Goal: Navigation & Orientation: Find specific page/section

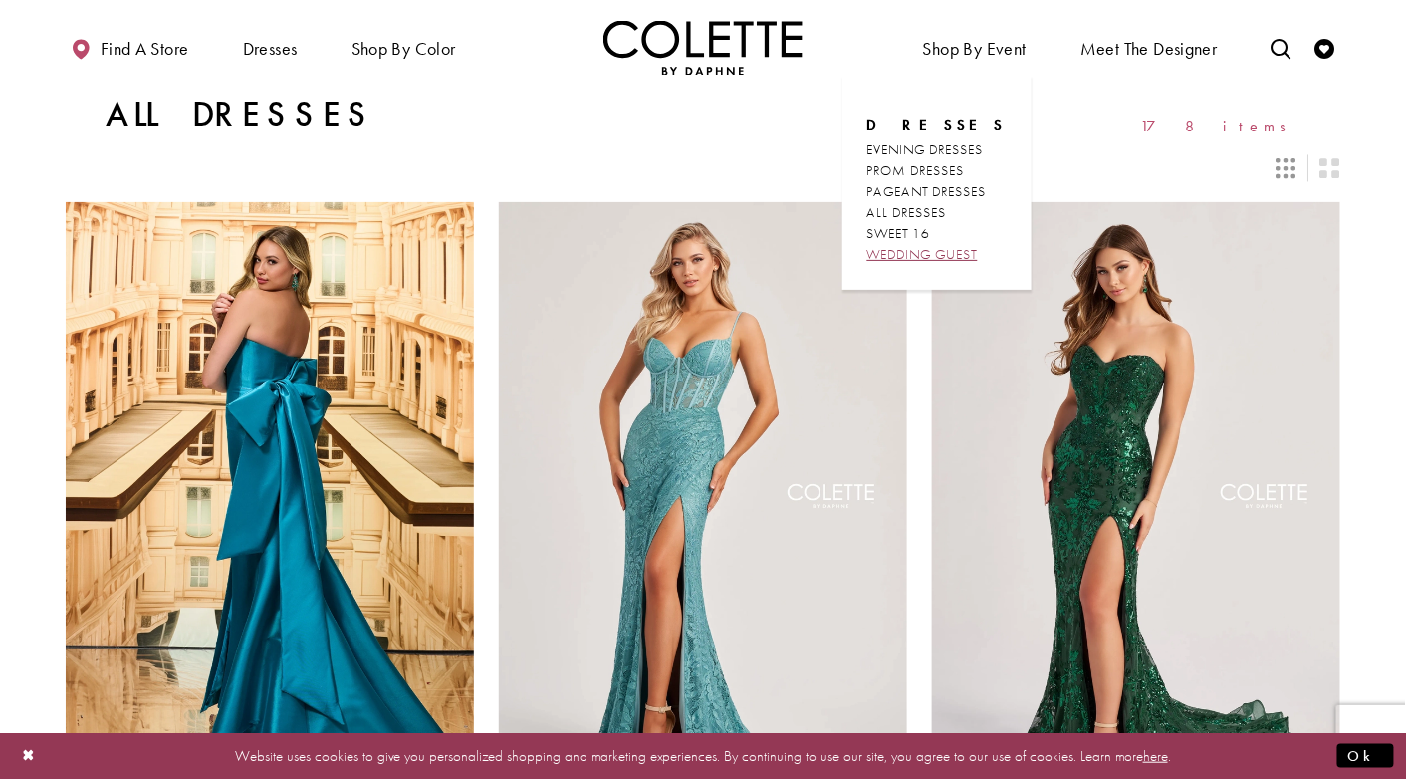
click at [964, 255] on span "WEDDING GUEST" at bounding box center [922, 254] width 111 height 18
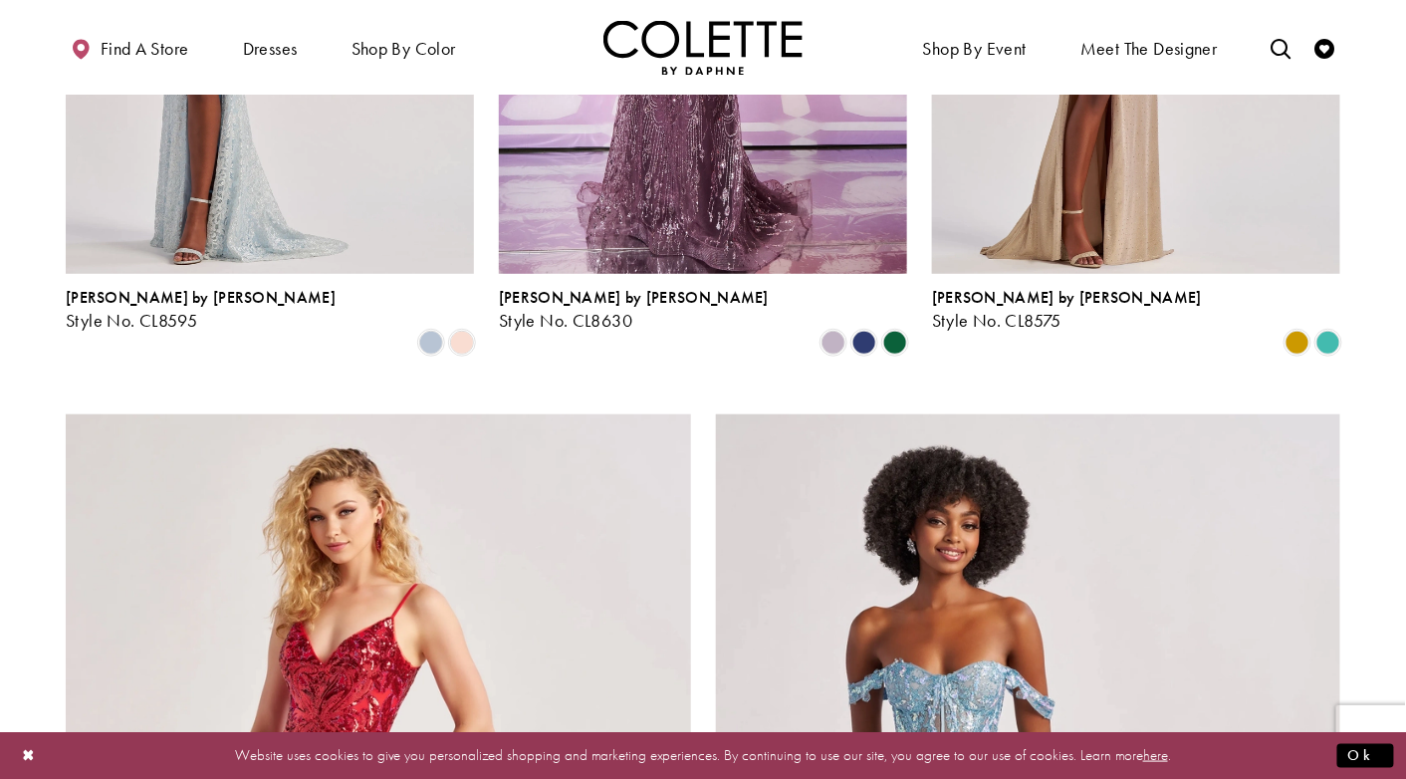
scroll to position [3405, 0]
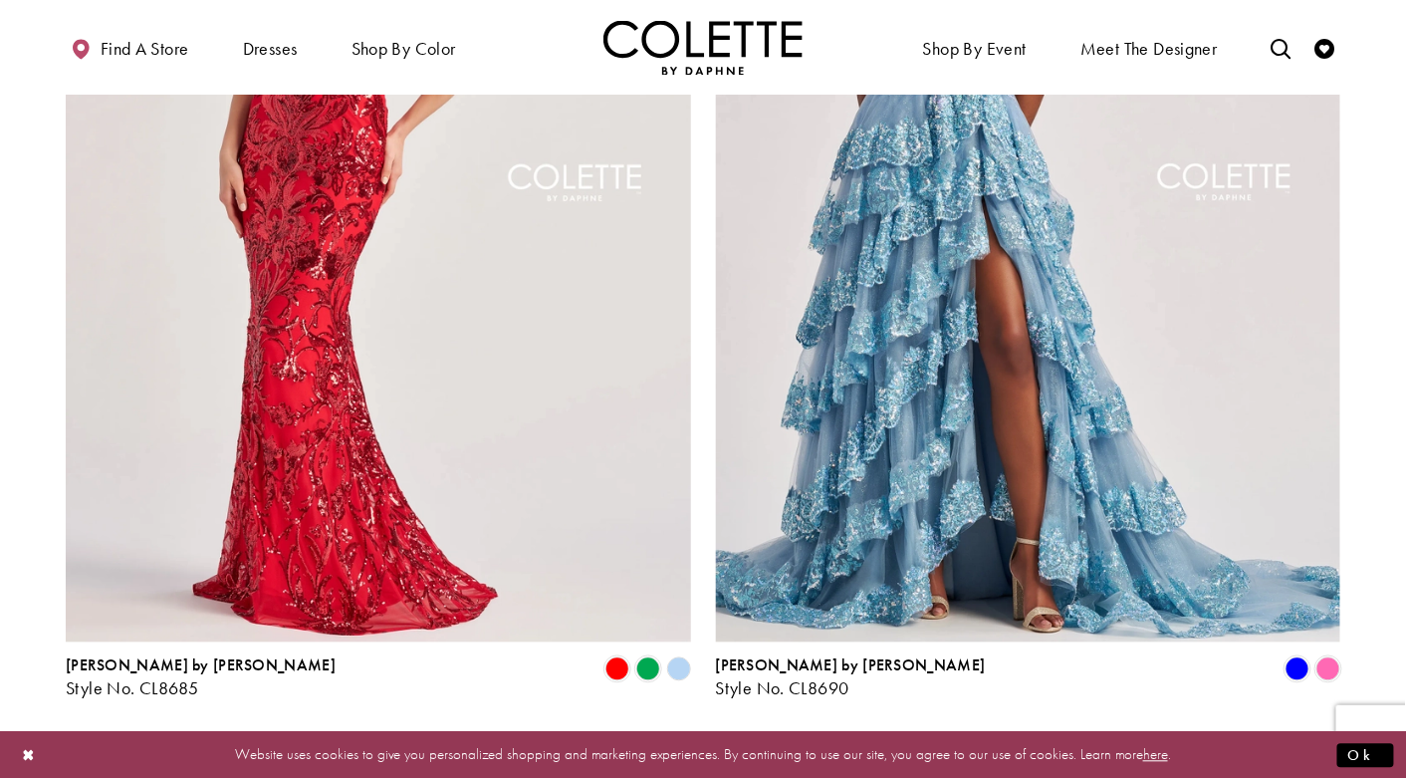
click at [802, 742] on span "Next" at bounding box center [803, 752] width 33 height 21
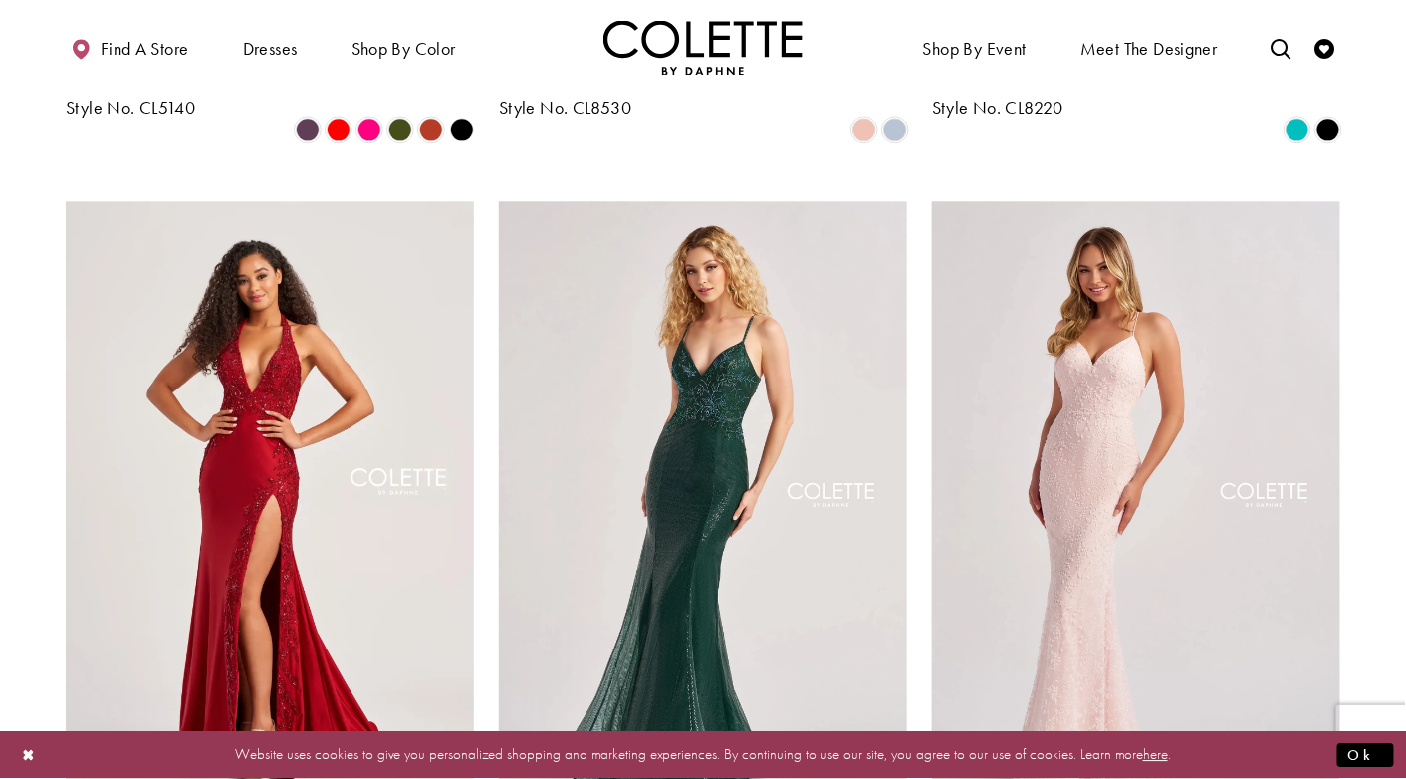
scroll to position [2151, 0]
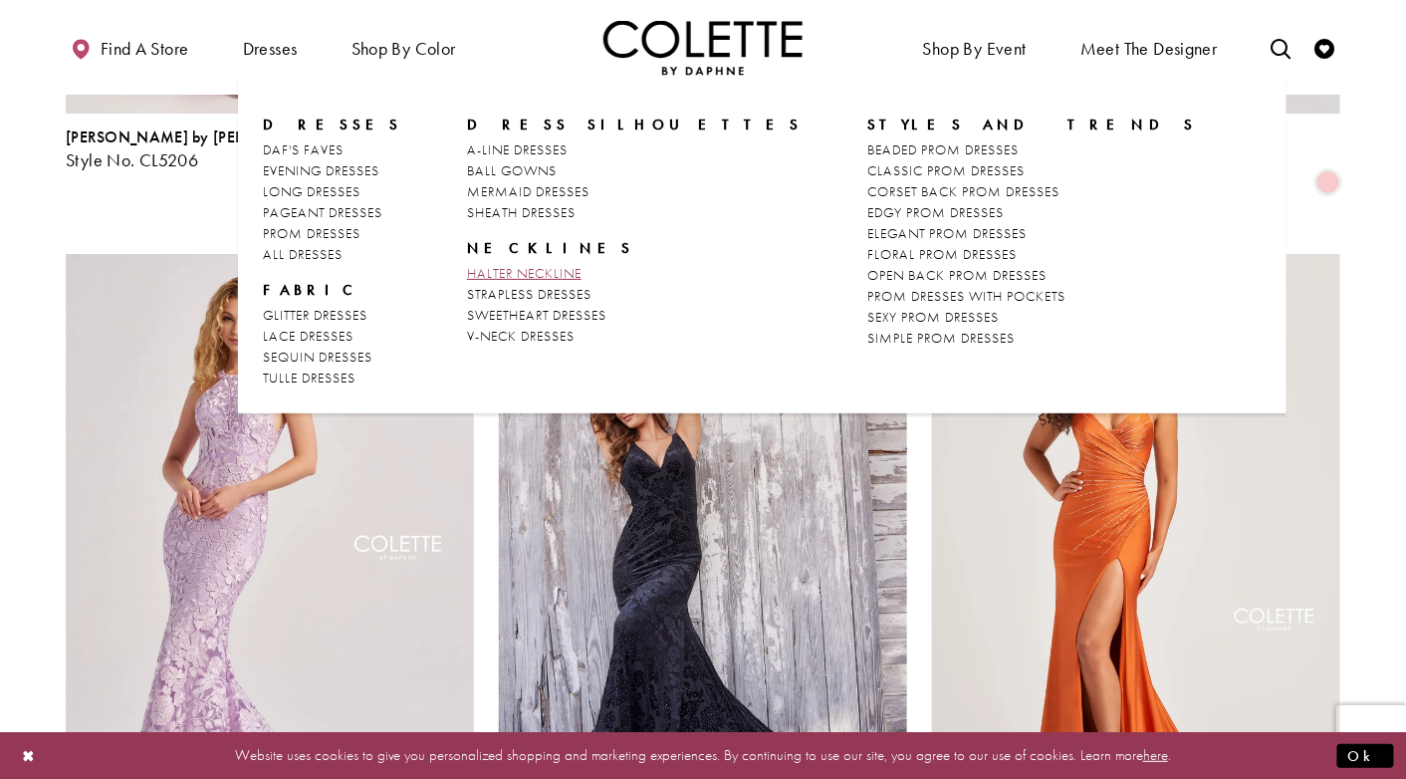
click at [505, 269] on span "HALTER NECKLINE" at bounding box center [524, 273] width 115 height 18
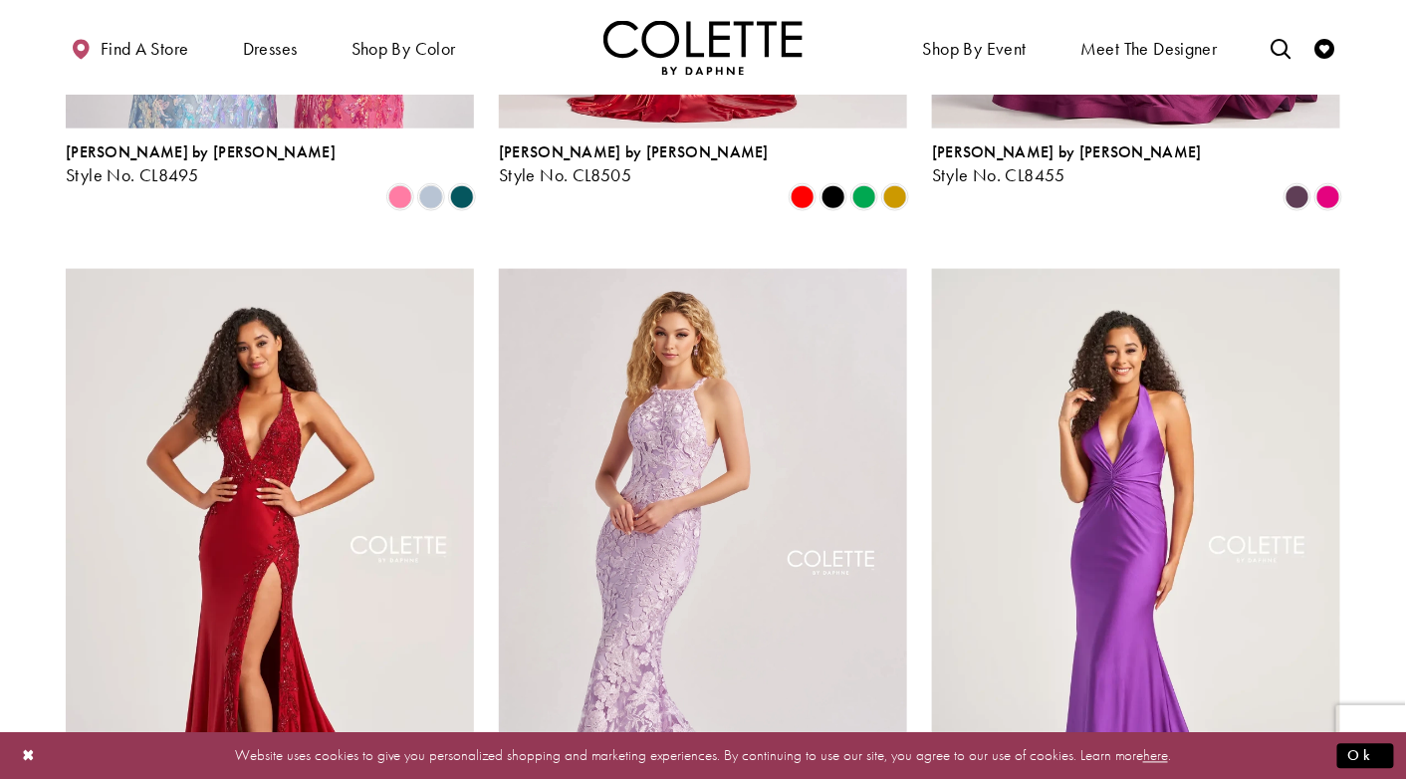
scroll to position [681, 0]
